Goal: Information Seeking & Learning: Learn about a topic

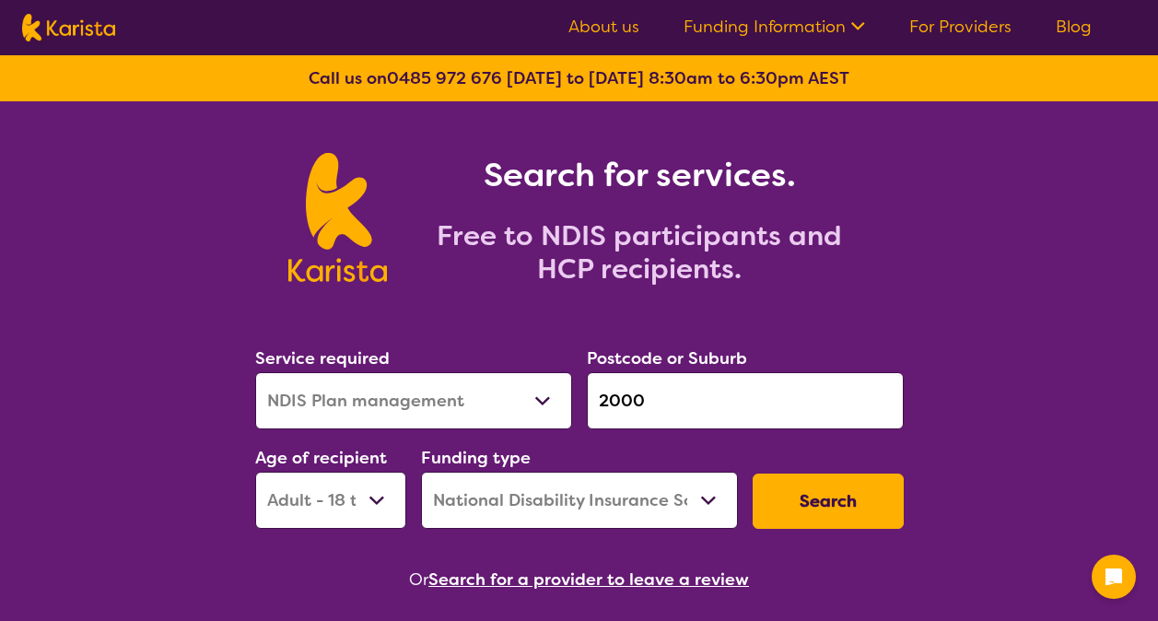
select select "NDIS Plan management"
select select "AD"
select select "NDIS"
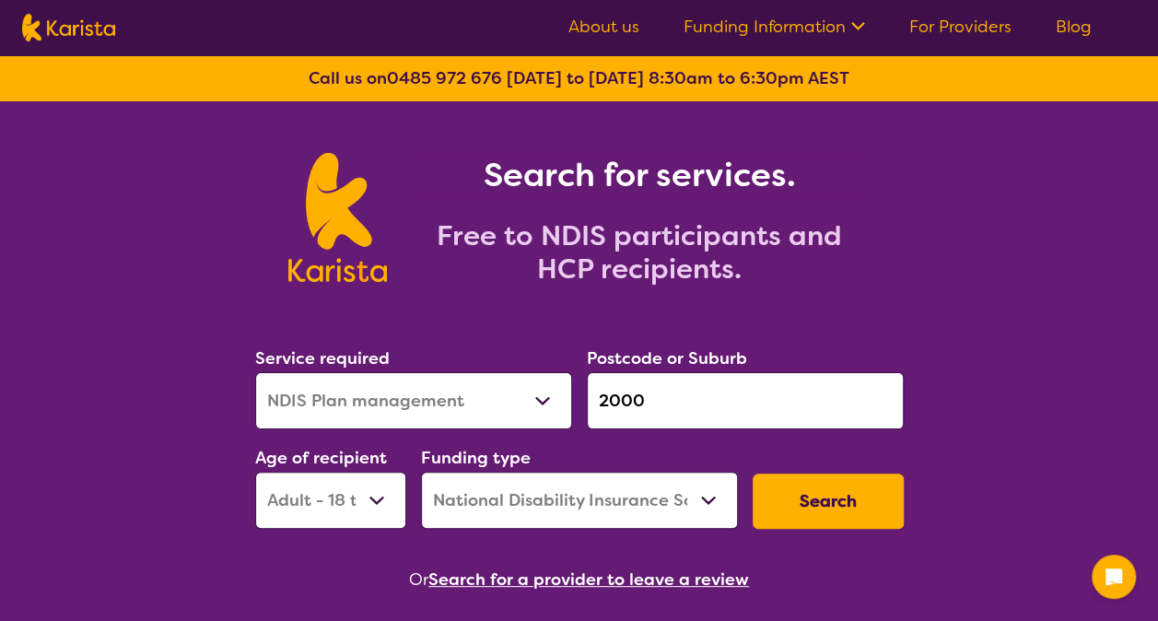
click at [788, 501] on button "Search" at bounding box center [828, 501] width 151 height 55
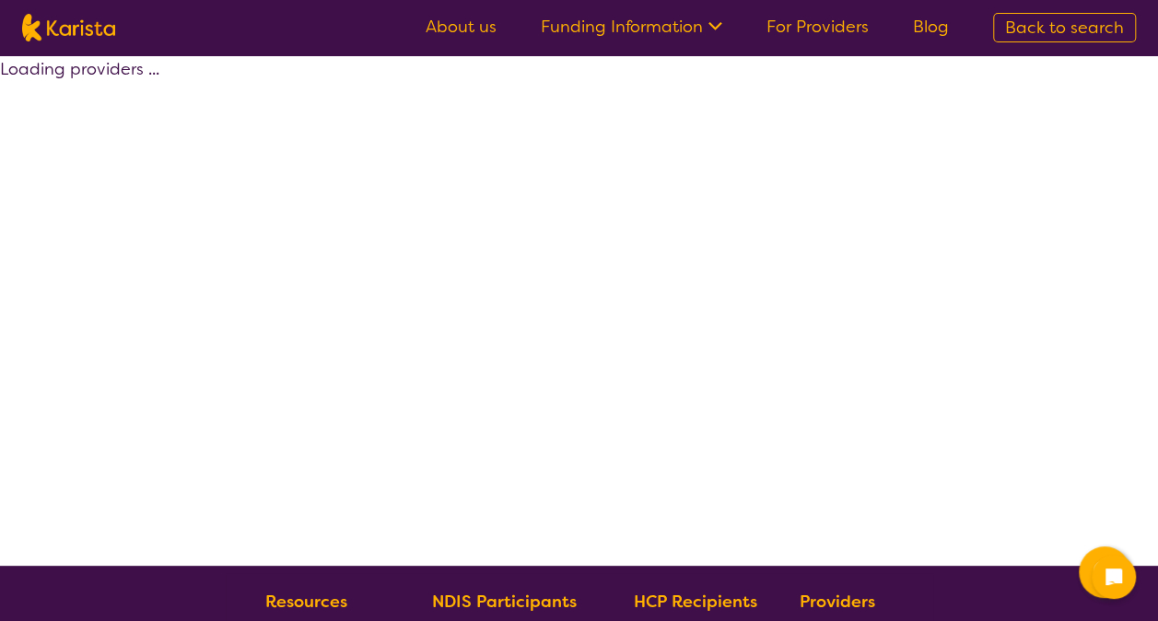
select select "by_score"
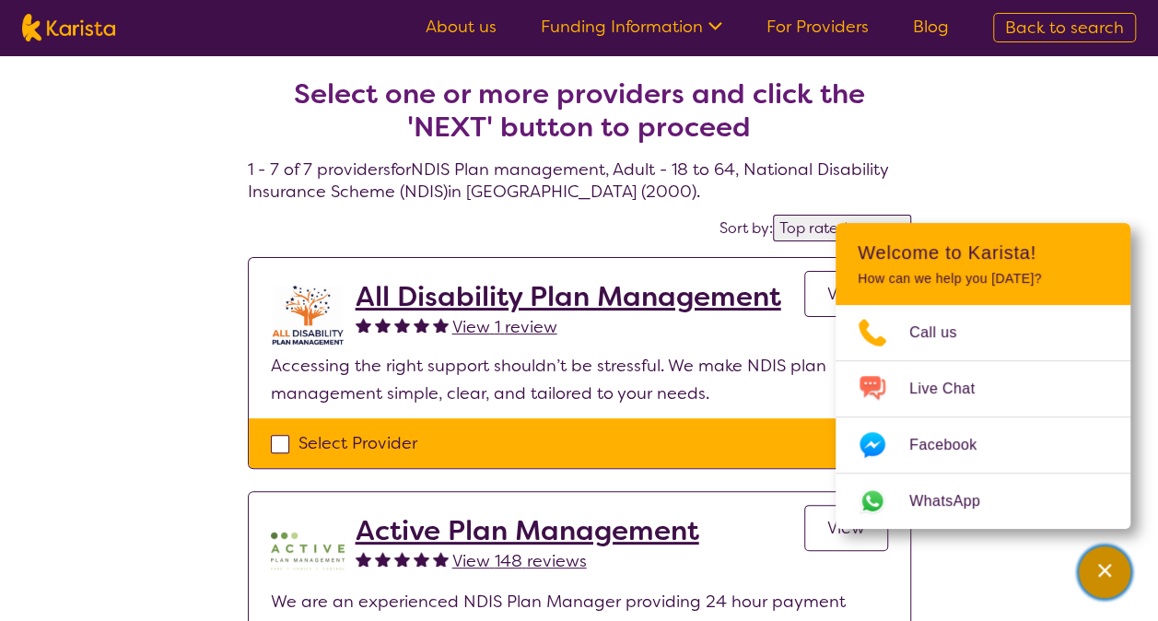
click at [1097, 571] on icon "Channel Menu" at bounding box center [1105, 570] width 18 height 18
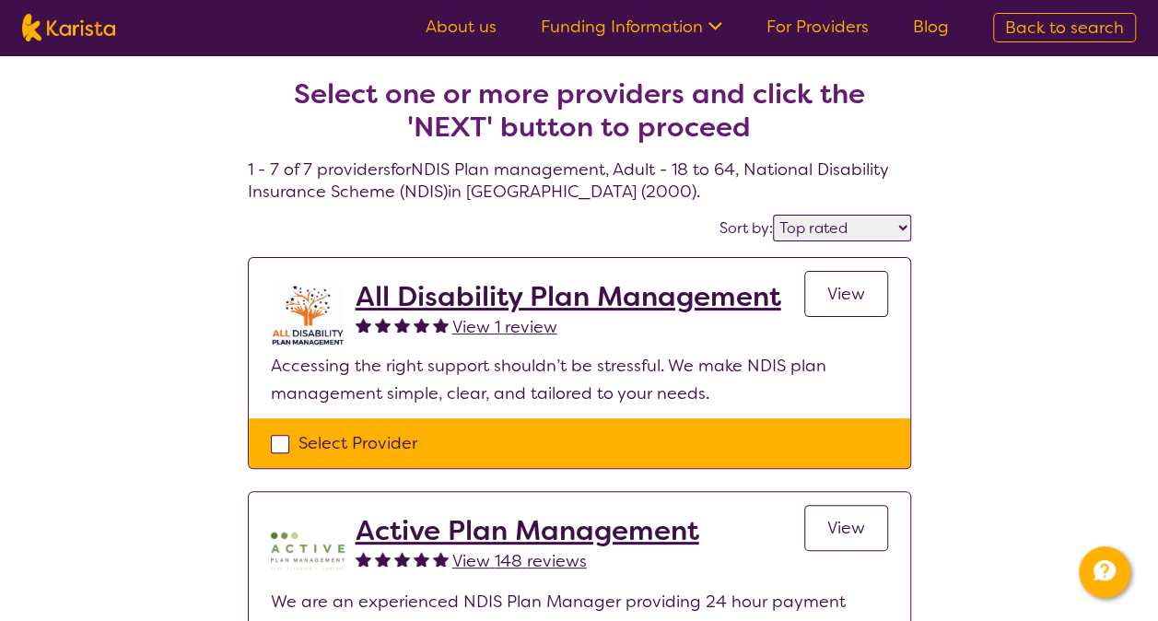
click at [540, 298] on h2 "All Disability Plan Management" at bounding box center [569, 296] width 426 height 33
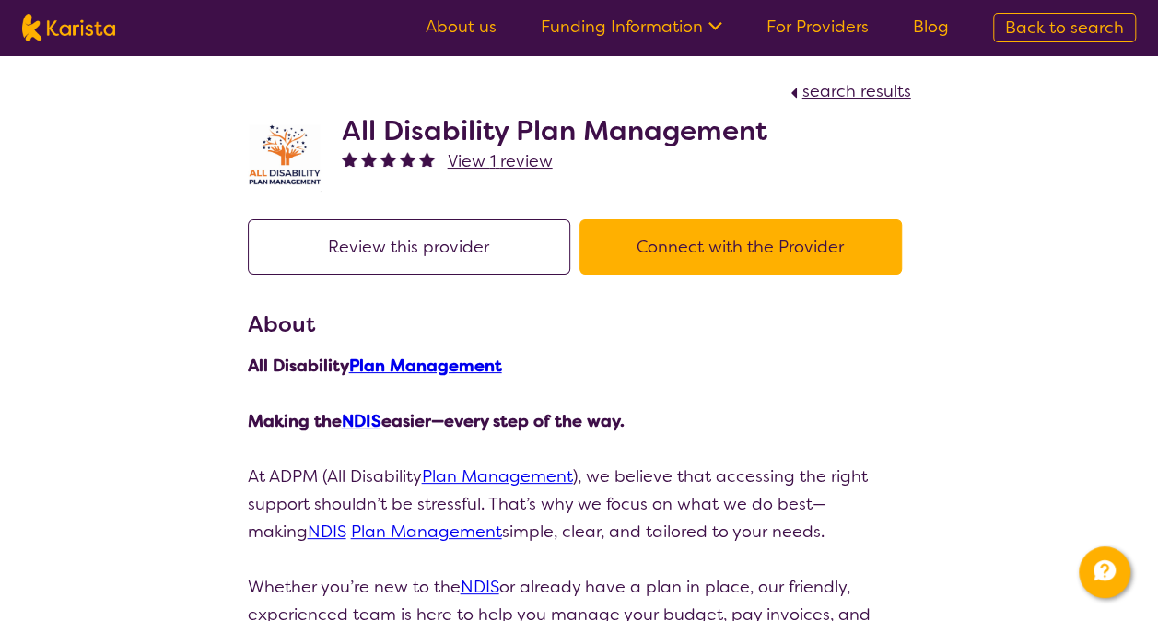
click at [490, 177] on div "All Disability Plan Management View 1 review" at bounding box center [555, 155] width 426 height 83
click at [493, 158] on span "View 1 review" at bounding box center [500, 161] width 105 height 22
